Goal: Information Seeking & Learning: Learn about a topic

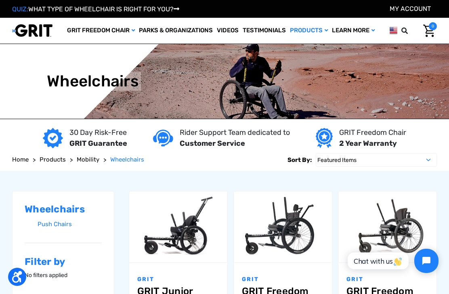
click at [160, 36] on link "Parks & Organizations" at bounding box center [176, 31] width 78 height 26
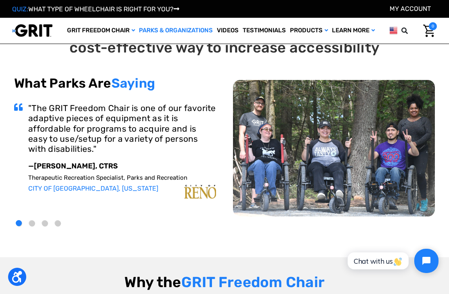
click at [229, 33] on link "Videos" at bounding box center [228, 31] width 26 height 26
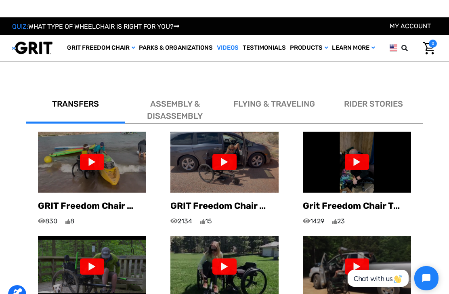
scroll to position [452, 0]
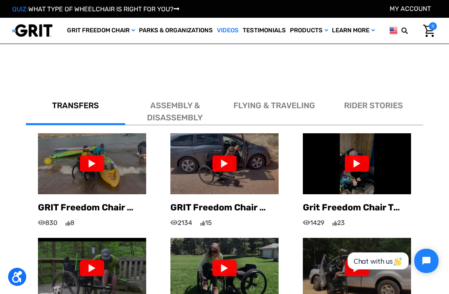
click at [229, 156] on div at bounding box center [225, 164] width 24 height 16
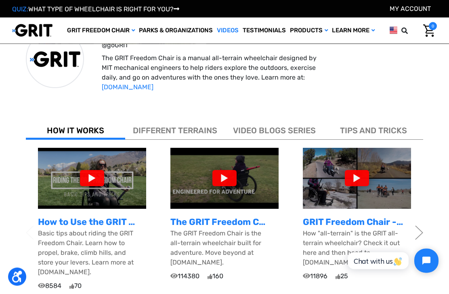
scroll to position [450, 0]
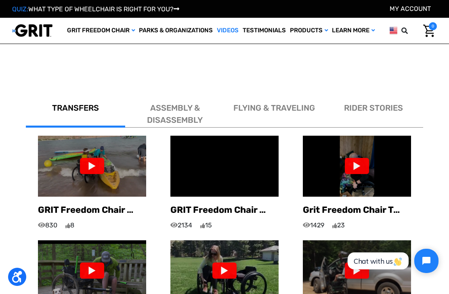
click at [91, 158] on div at bounding box center [92, 166] width 24 height 16
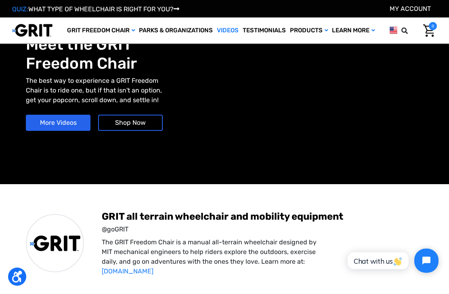
scroll to position [12, 0]
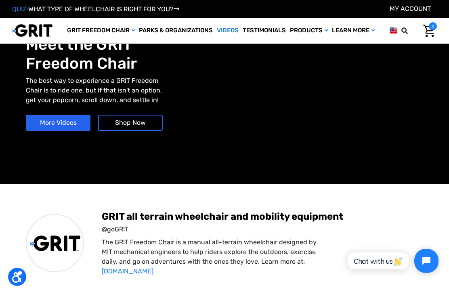
click at [0, 0] on link "Wheelchairs" at bounding box center [0, 0] width 0 height 0
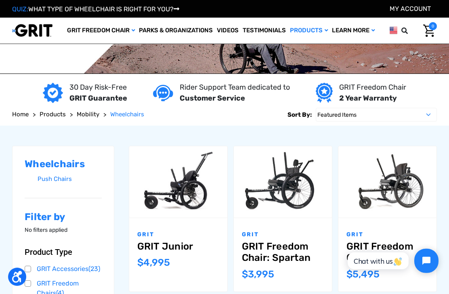
scroll to position [14, 0]
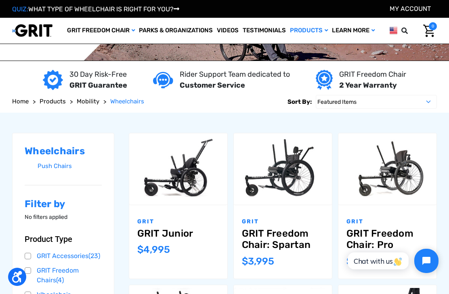
click at [274, 249] on link "GRIT Freedom Chair: Spartan" at bounding box center [283, 239] width 82 height 23
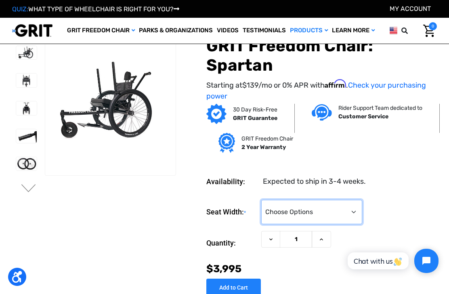
click at [326, 217] on select "Choose Options 16" 18" 20"" at bounding box center [311, 212] width 101 height 24
click at [27, 193] on button "Next" at bounding box center [28, 189] width 17 height 10
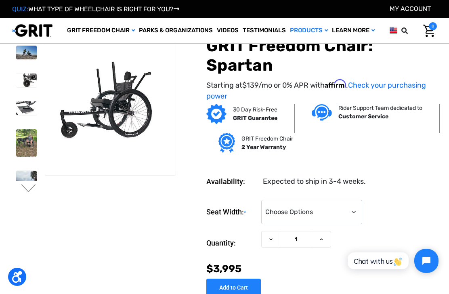
click at [16, 146] on img at bounding box center [26, 142] width 21 height 27
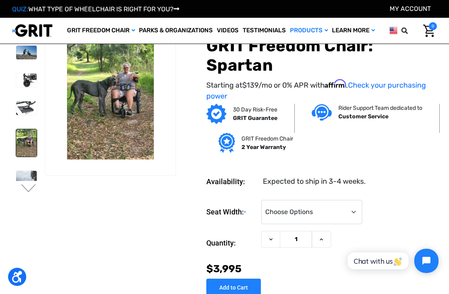
click at [16, 179] on img at bounding box center [26, 184] width 21 height 26
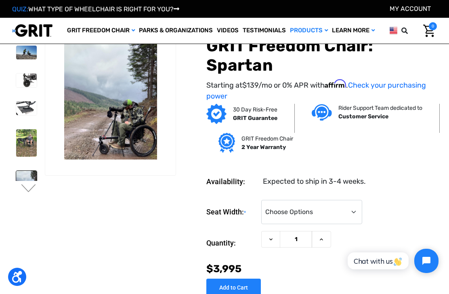
click at [17, 181] on img at bounding box center [26, 184] width 21 height 26
click at [228, 36] on link "Videos" at bounding box center [228, 31] width 26 height 26
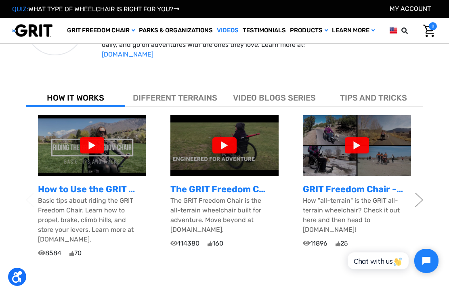
scroll to position [236, 0]
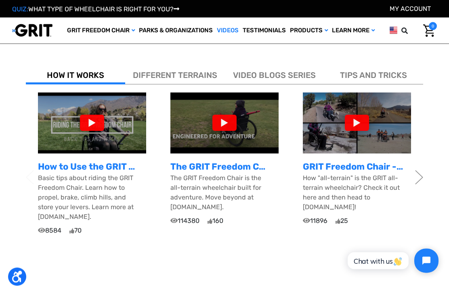
click at [368, 72] on span "TIPS AND TRICKS" at bounding box center [373, 76] width 67 height 10
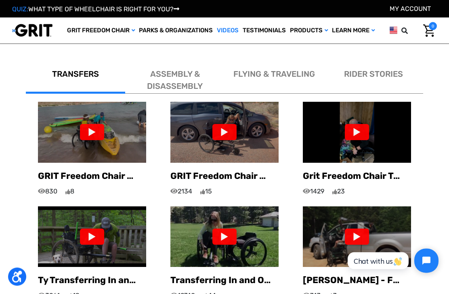
scroll to position [464, 0]
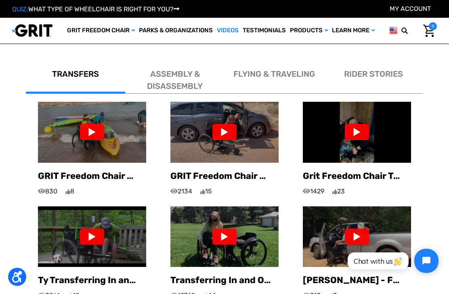
click at [171, 90] on span "ASSEMBLY & DISASSEMBLY" at bounding box center [175, 80] width 56 height 22
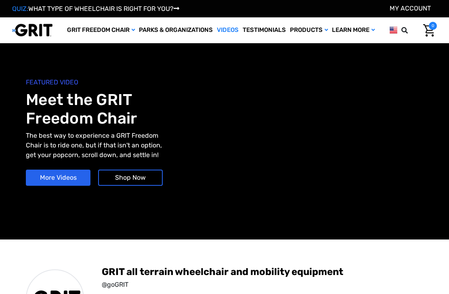
scroll to position [0, 0]
